Goal: Information Seeking & Learning: Compare options

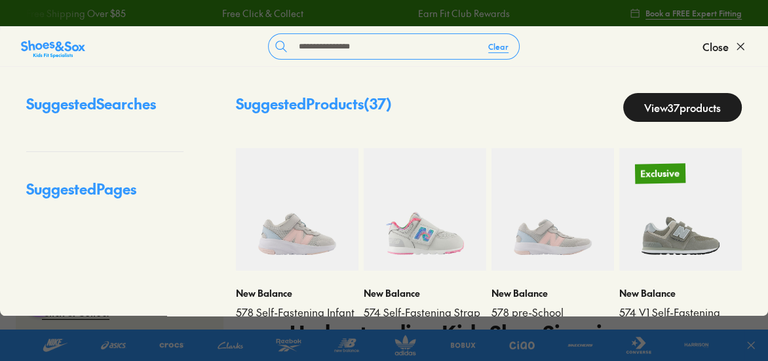
type input "**********"
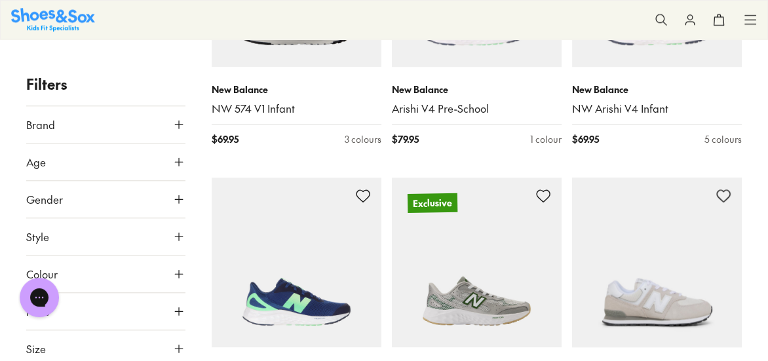
scroll to position [1334, 0]
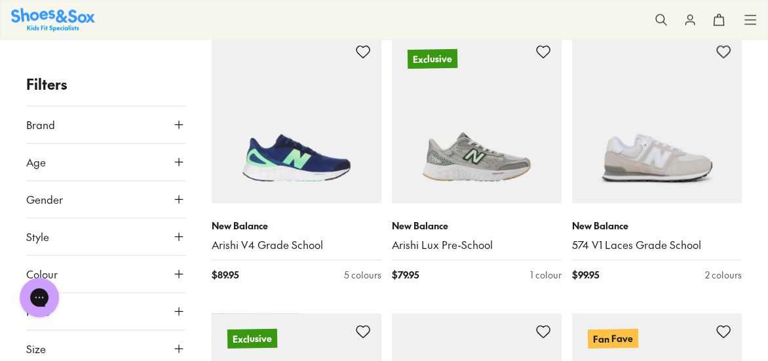
click at [128, 163] on button "Age" at bounding box center [105, 162] width 159 height 37
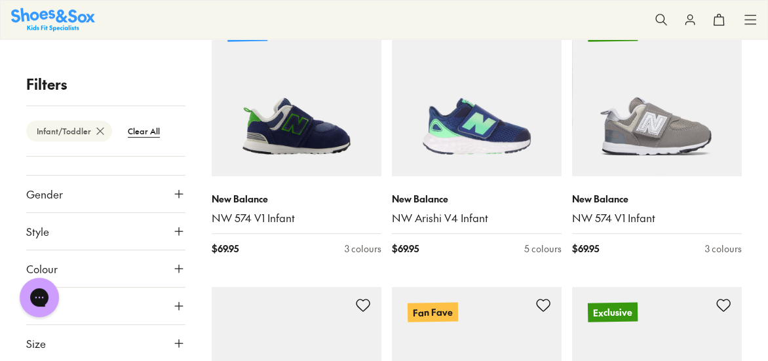
scroll to position [500, 0]
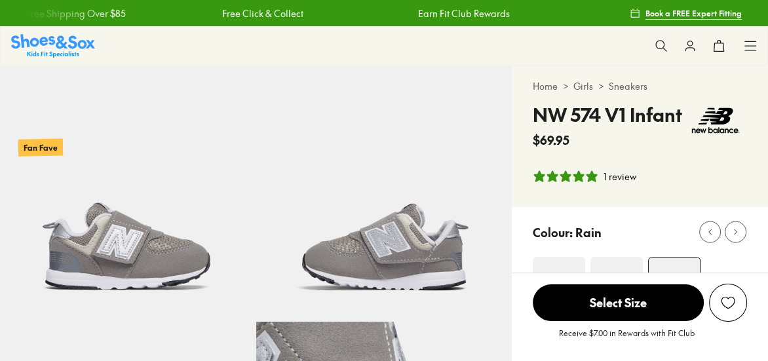
select select "*"
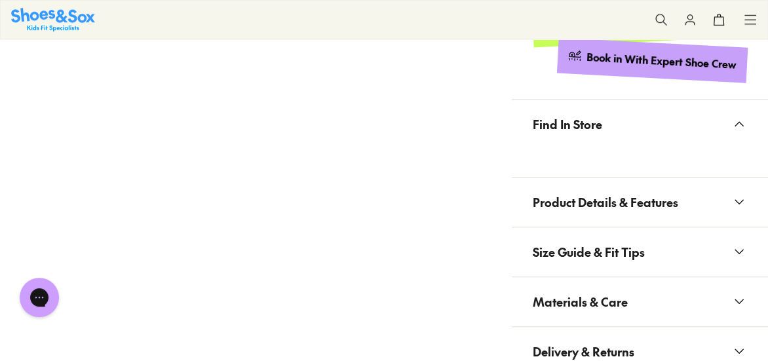
scroll to position [858, 0]
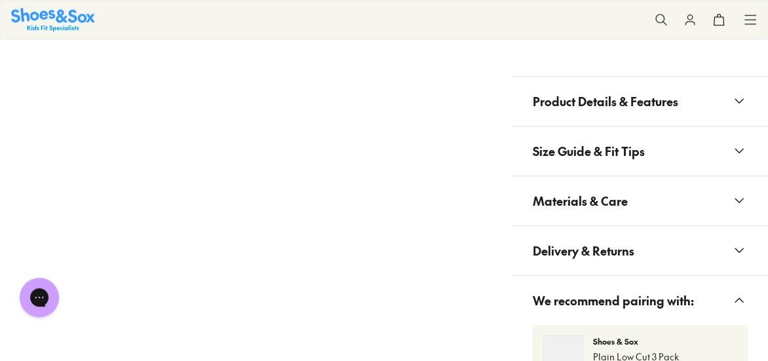
click at [714, 99] on button "Product Details & Features" at bounding box center [640, 101] width 256 height 49
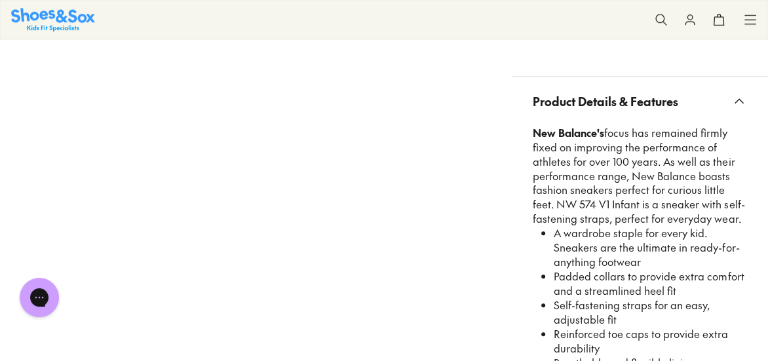
click at [639, 96] on span "Product Details & Features" at bounding box center [605, 101] width 145 height 39
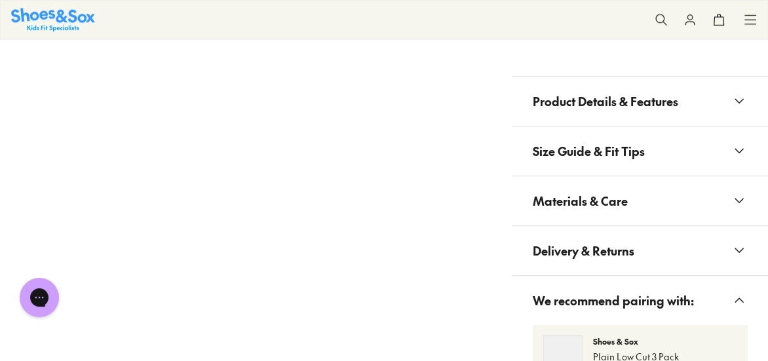
click at [622, 203] on span "Materials & Care" at bounding box center [580, 201] width 95 height 39
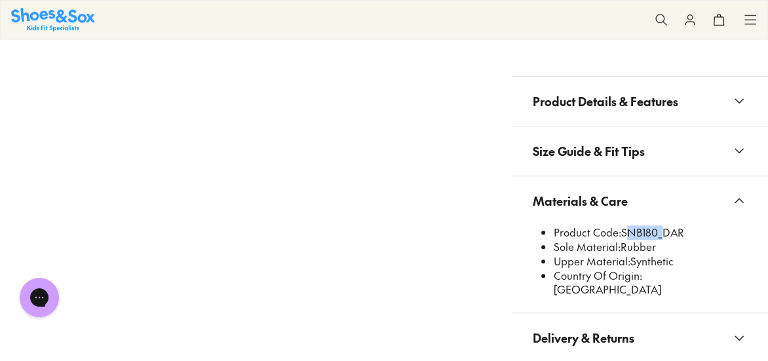
drag, startPoint x: 623, startPoint y: 227, endPoint x: 659, endPoint y: 227, distance: 36.0
click at [659, 227] on li "Product Code: SNB180_DAR" at bounding box center [650, 232] width 193 height 14
copy li "SNB180"
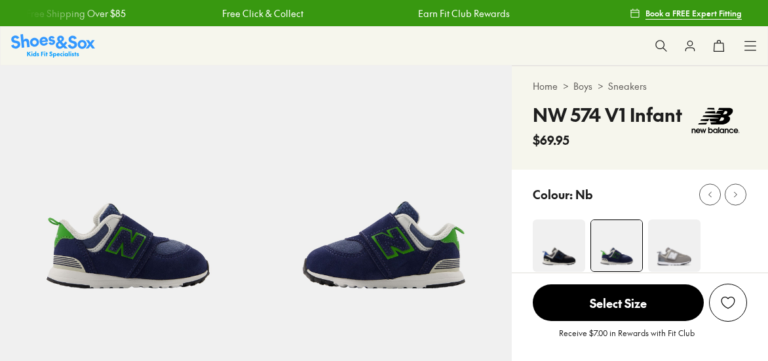
select select "*"
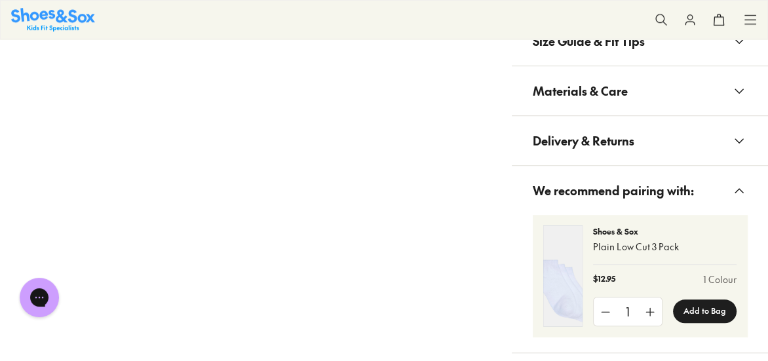
scroll to position [834, 0]
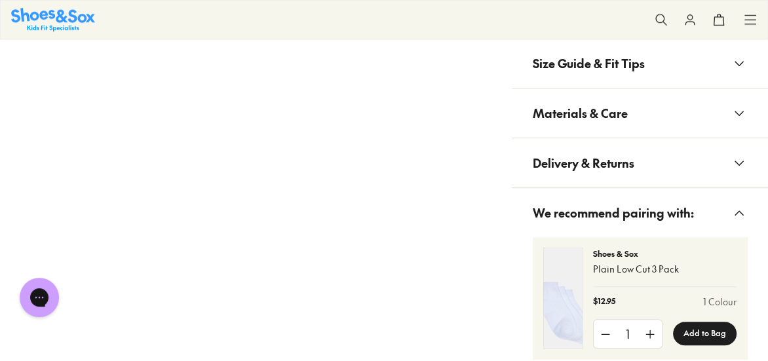
click at [612, 125] on span "Materials & Care" at bounding box center [580, 113] width 95 height 39
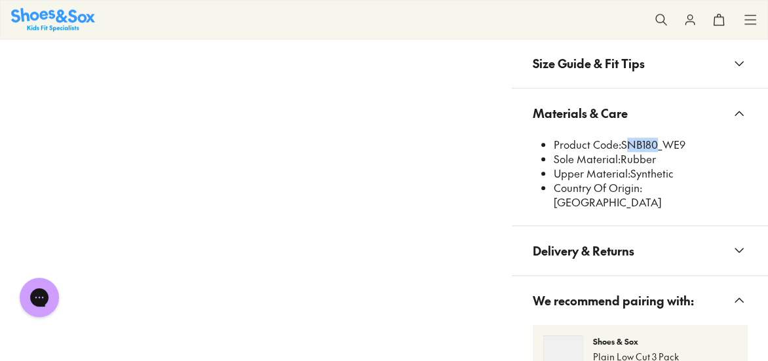
drag, startPoint x: 653, startPoint y: 144, endPoint x: 623, endPoint y: 144, distance: 30.1
click at [623, 144] on li "Product Code: SNB180_WE9" at bounding box center [650, 145] width 193 height 14
click at [651, 20] on button at bounding box center [661, 19] width 29 height 29
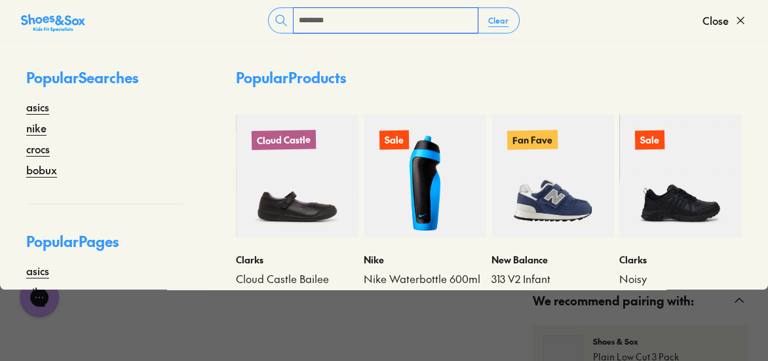
type input "********"
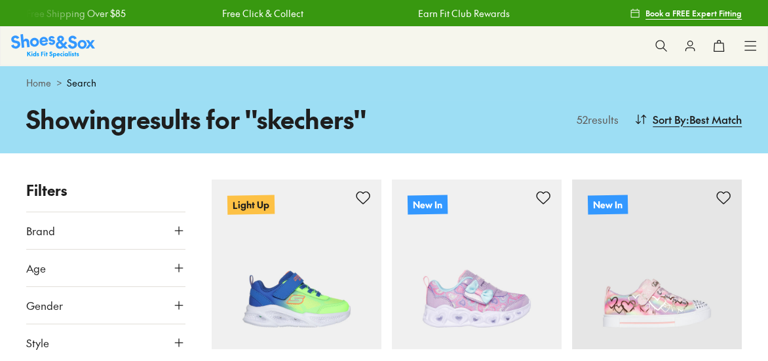
click at [94, 256] on button "Age" at bounding box center [105, 268] width 159 height 37
click at [92, 298] on label "Infant/Toddler" at bounding box center [73, 300] width 62 height 14
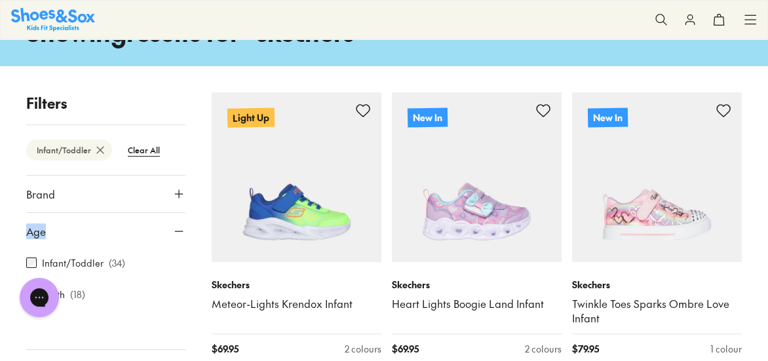
drag, startPoint x: 185, startPoint y: 206, endPoint x: 185, endPoint y: 236, distance: 30.1
click at [185, 236] on div "Brand Skechers ( 34 ) Age Infant/Toddler ( 34 ) Youth ( 18 ) Gender All Girls B…" at bounding box center [105, 277] width 159 height 205
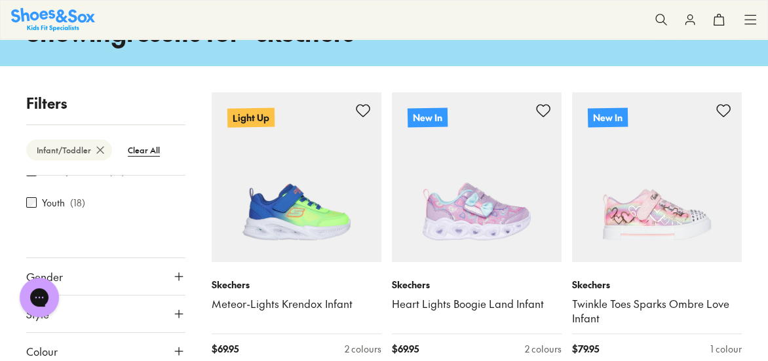
scroll to position [102, 0]
click at [151, 262] on button "Gender" at bounding box center [105, 266] width 159 height 37
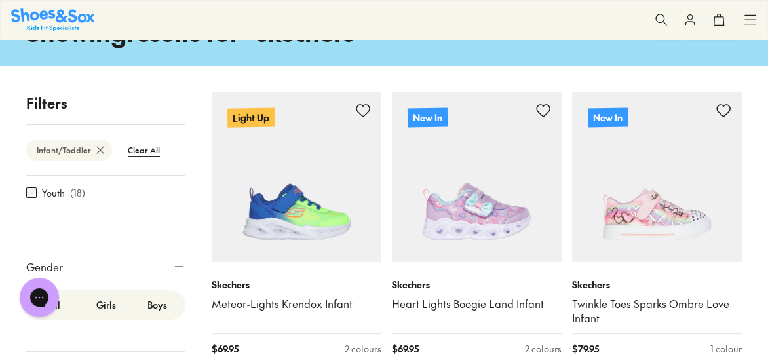
click at [97, 301] on label "Girls" at bounding box center [105, 305] width 51 height 24
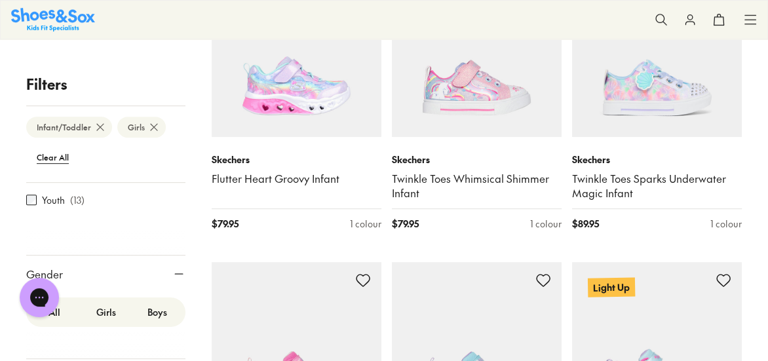
scroll to position [683, 0]
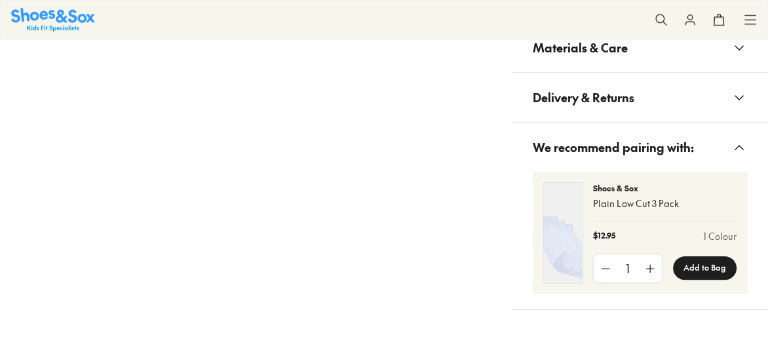
click at [614, 58] on span "Materials & Care" at bounding box center [580, 47] width 95 height 39
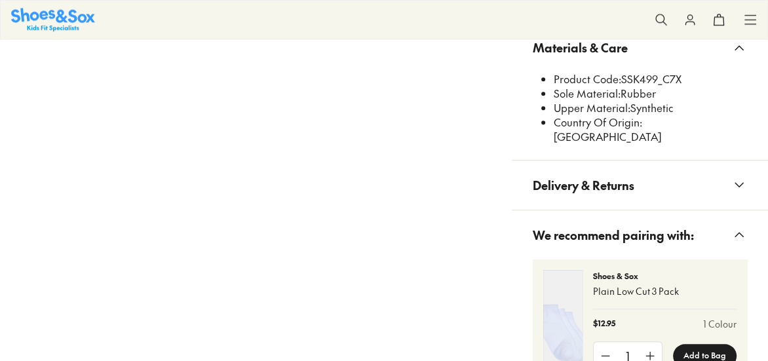
select select "*"
drag, startPoint x: 621, startPoint y: 75, endPoint x: 657, endPoint y: 79, distance: 36.2
click at [657, 79] on li "Product Code: SSK499_C7X" at bounding box center [650, 79] width 193 height 14
copy li "SSK499"
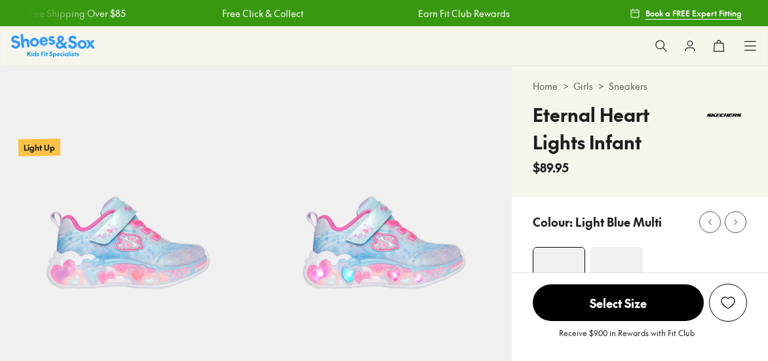
select select "*"
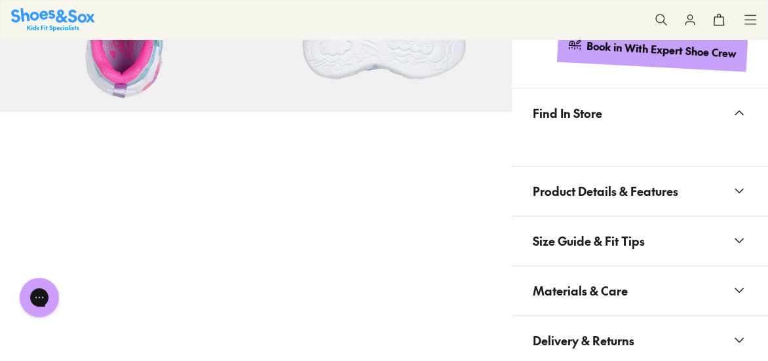
scroll to position [739, 0]
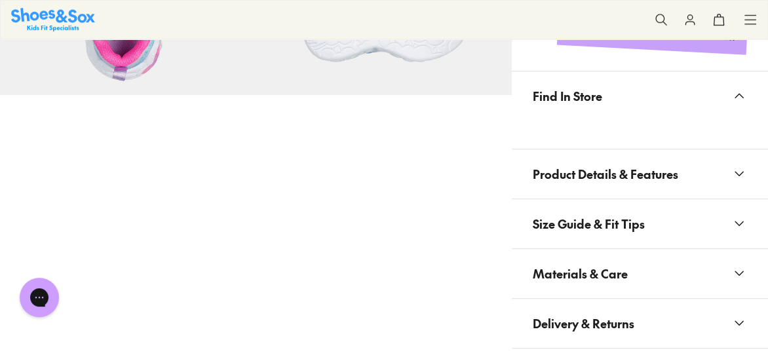
click at [641, 264] on button "Materials & Care" at bounding box center [640, 273] width 256 height 49
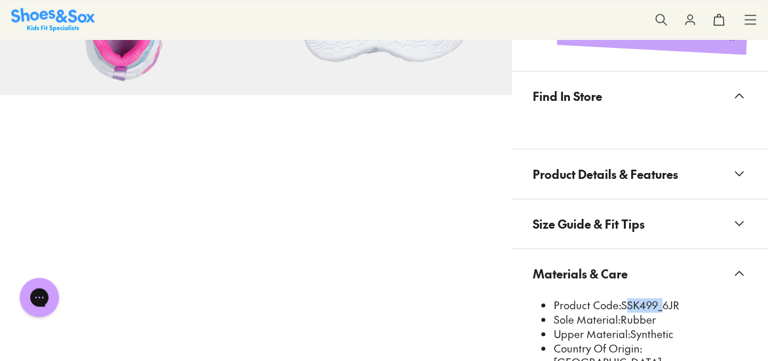
drag, startPoint x: 622, startPoint y: 303, endPoint x: 657, endPoint y: 298, distance: 35.7
click at [657, 298] on li "Product Code: SSK499_6JR" at bounding box center [650, 305] width 193 height 14
copy li "SSK499"
click at [54, 18] on img at bounding box center [53, 19] width 84 height 23
